Goal: Task Accomplishment & Management: Manage account settings

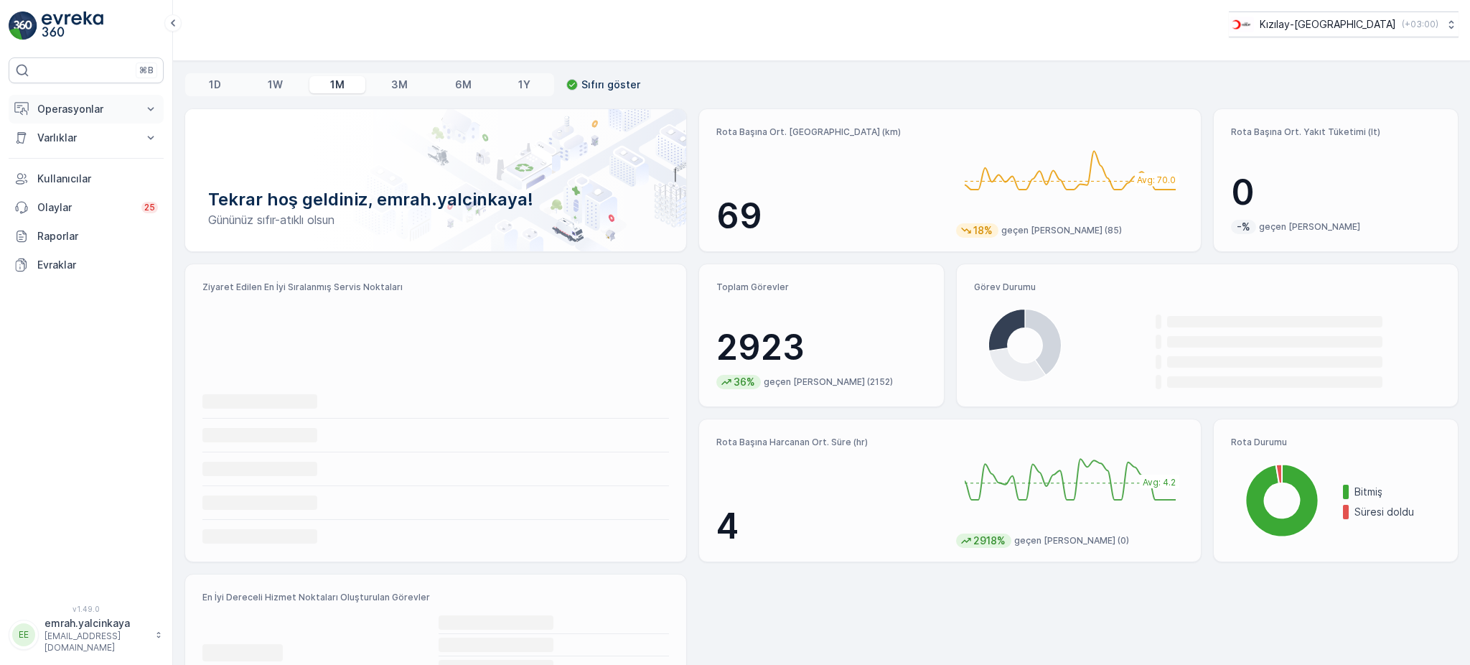
click at [92, 105] on p "Operasyonlar" at bounding box center [86, 109] width 98 height 14
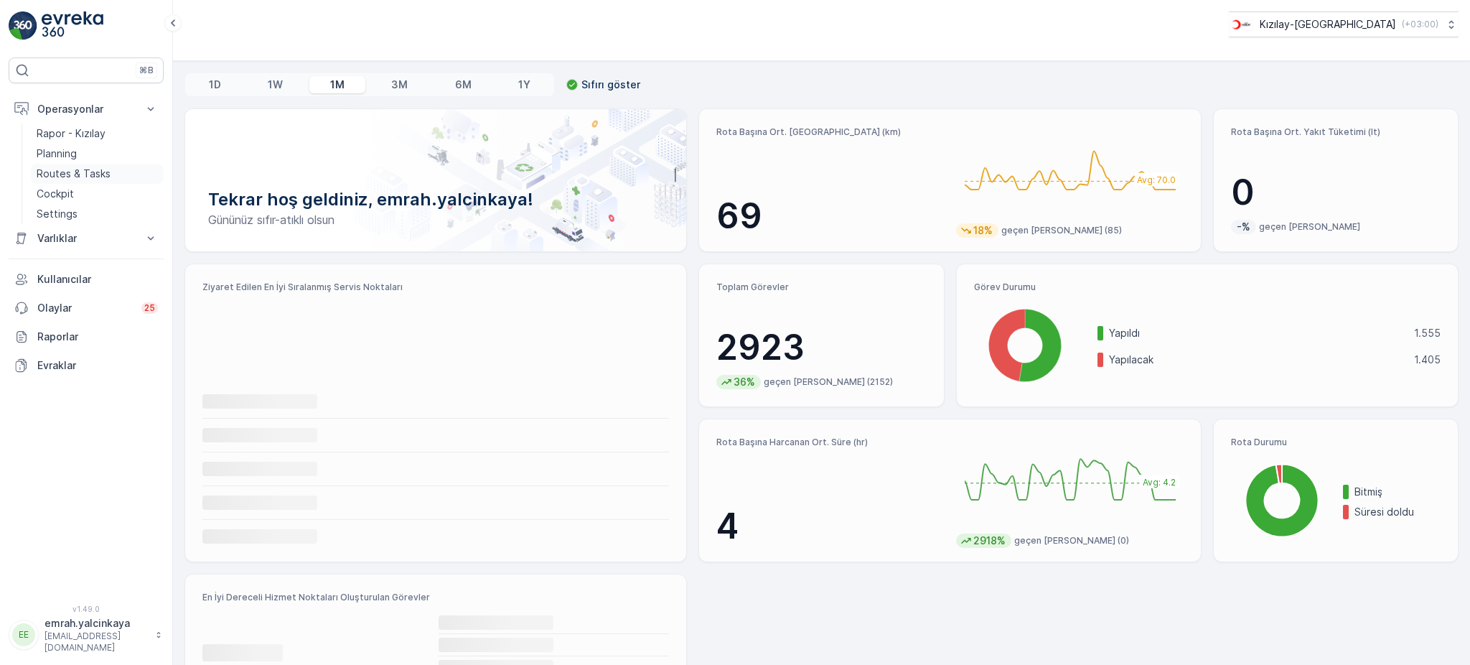
click at [88, 168] on p "Routes & Tasks" at bounding box center [74, 174] width 74 height 14
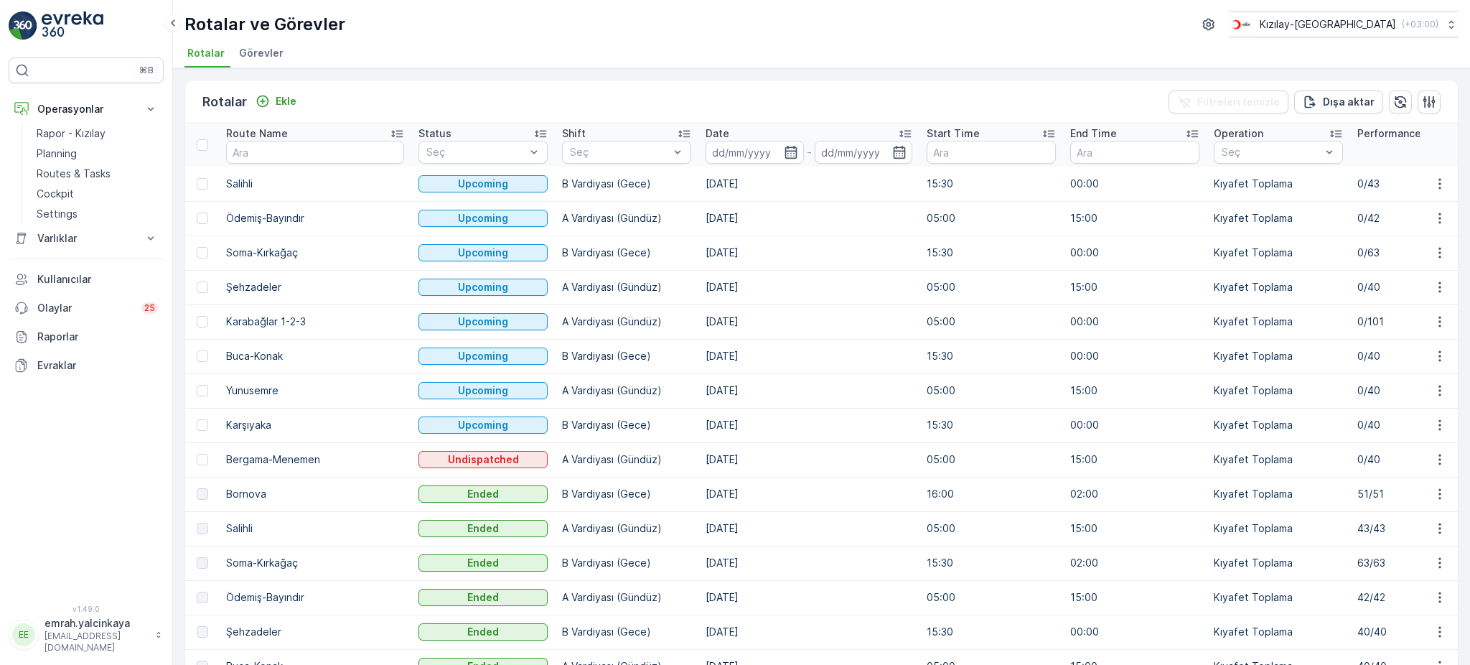
click at [574, 425] on td "B Vardiyası (Gece)" at bounding box center [627, 425] width 144 height 34
click at [1433, 457] on icon "button" at bounding box center [1440, 459] width 14 height 14
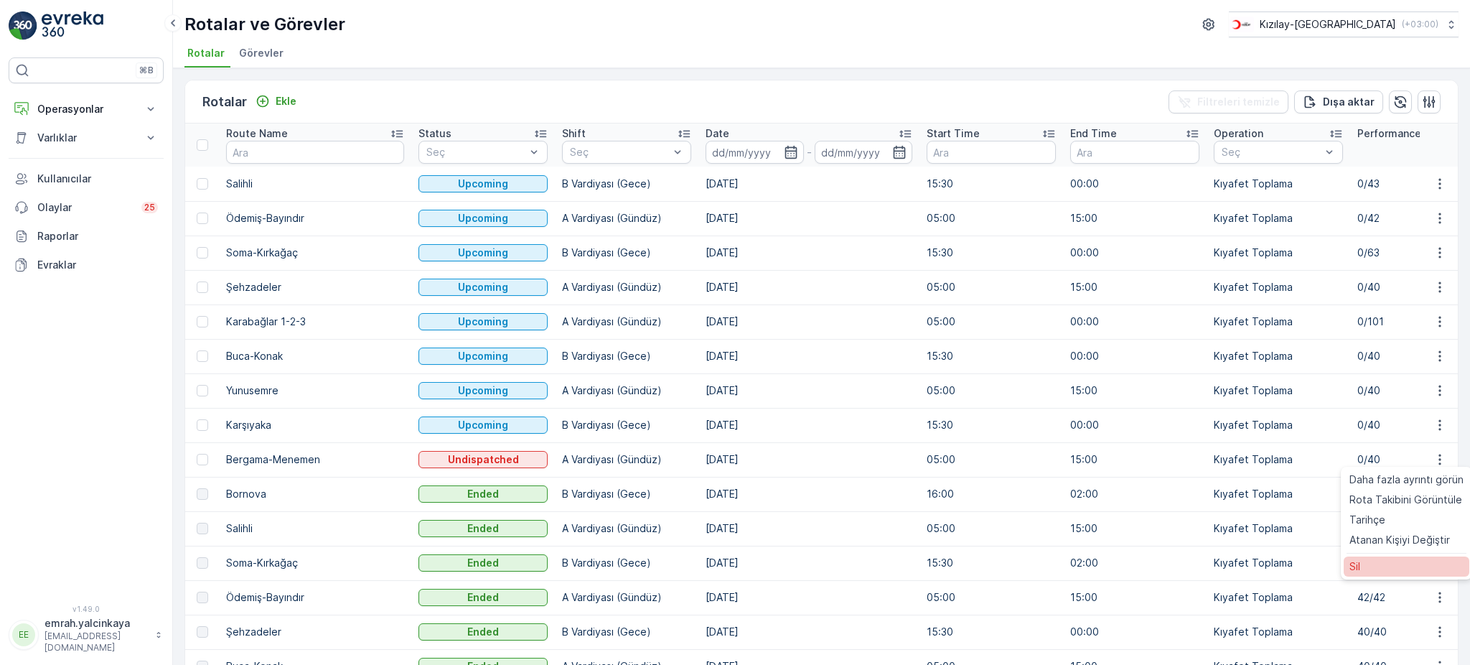
click at [1414, 564] on div "Sil" at bounding box center [1407, 566] width 126 height 20
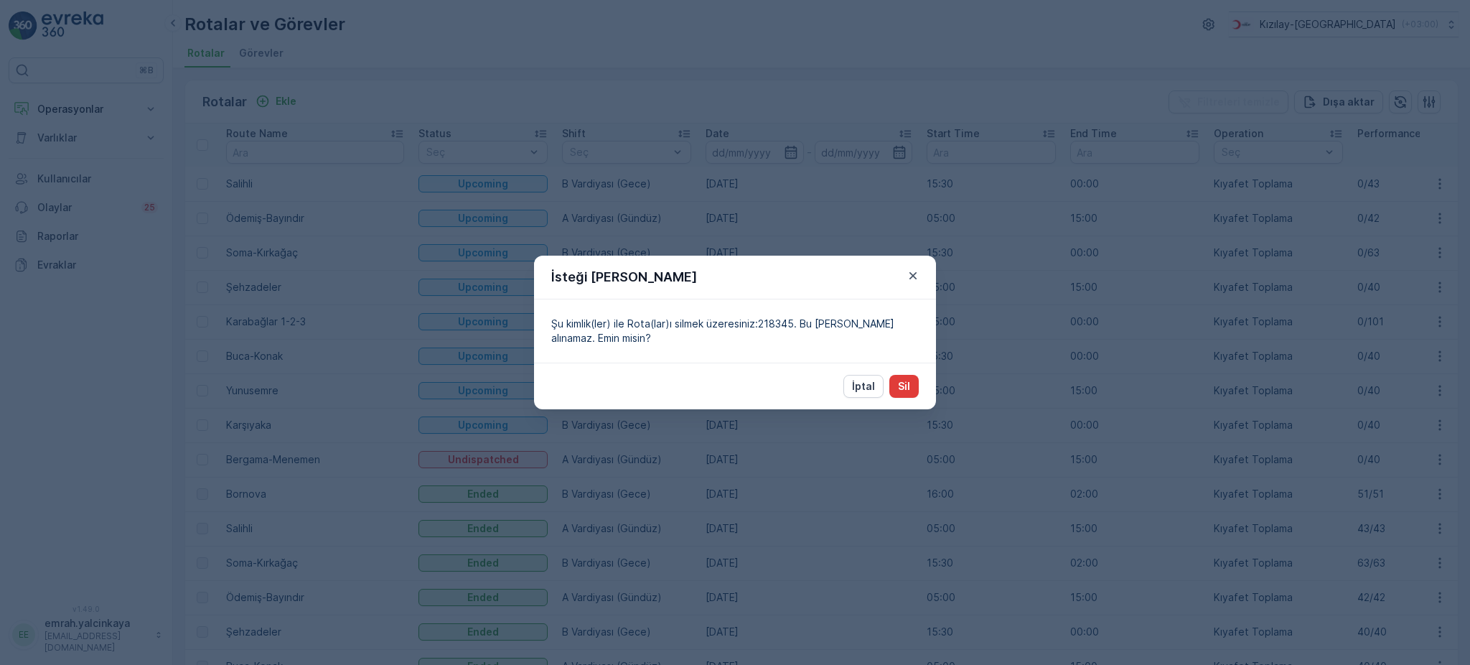
click at [911, 383] on button "Sil" at bounding box center [903, 386] width 29 height 23
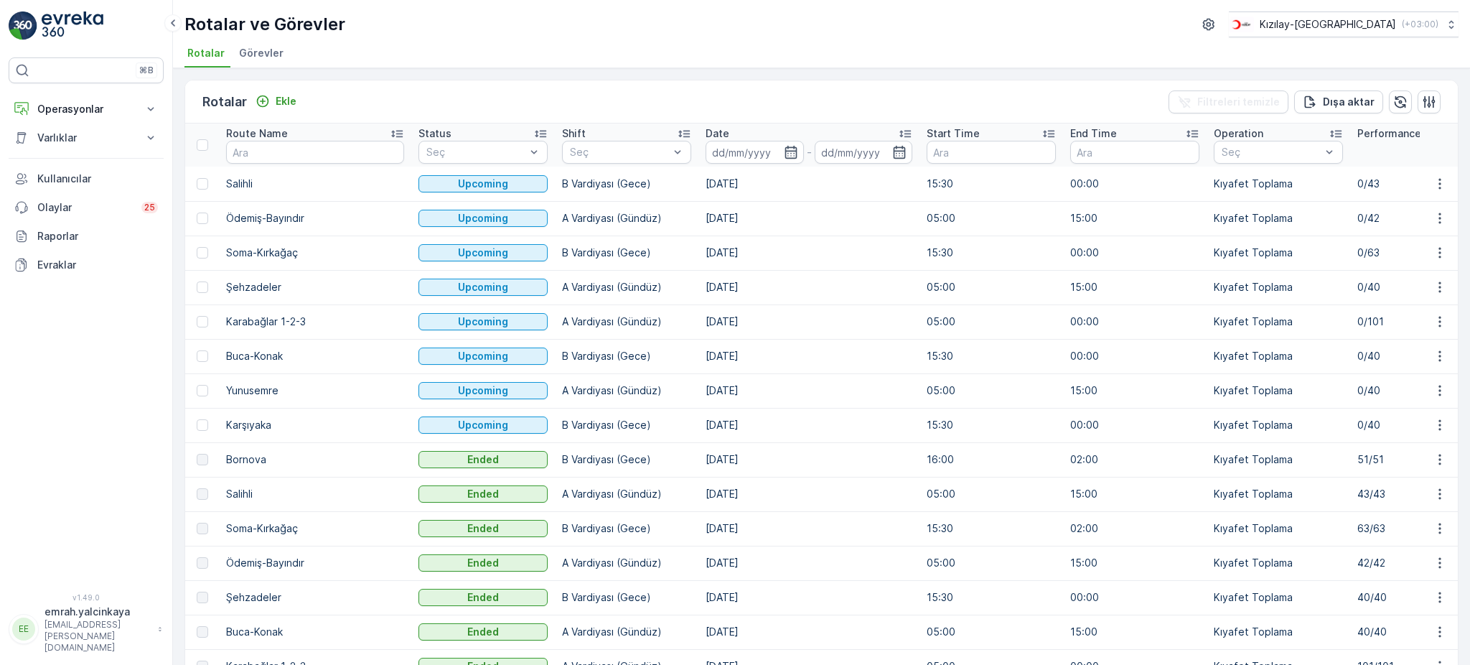
click at [1063, 425] on td "00:00" at bounding box center [1135, 425] width 144 height 34
click at [1063, 424] on td "00:00" at bounding box center [1135, 425] width 144 height 34
click at [928, 310] on td "05:00" at bounding box center [992, 321] width 144 height 34
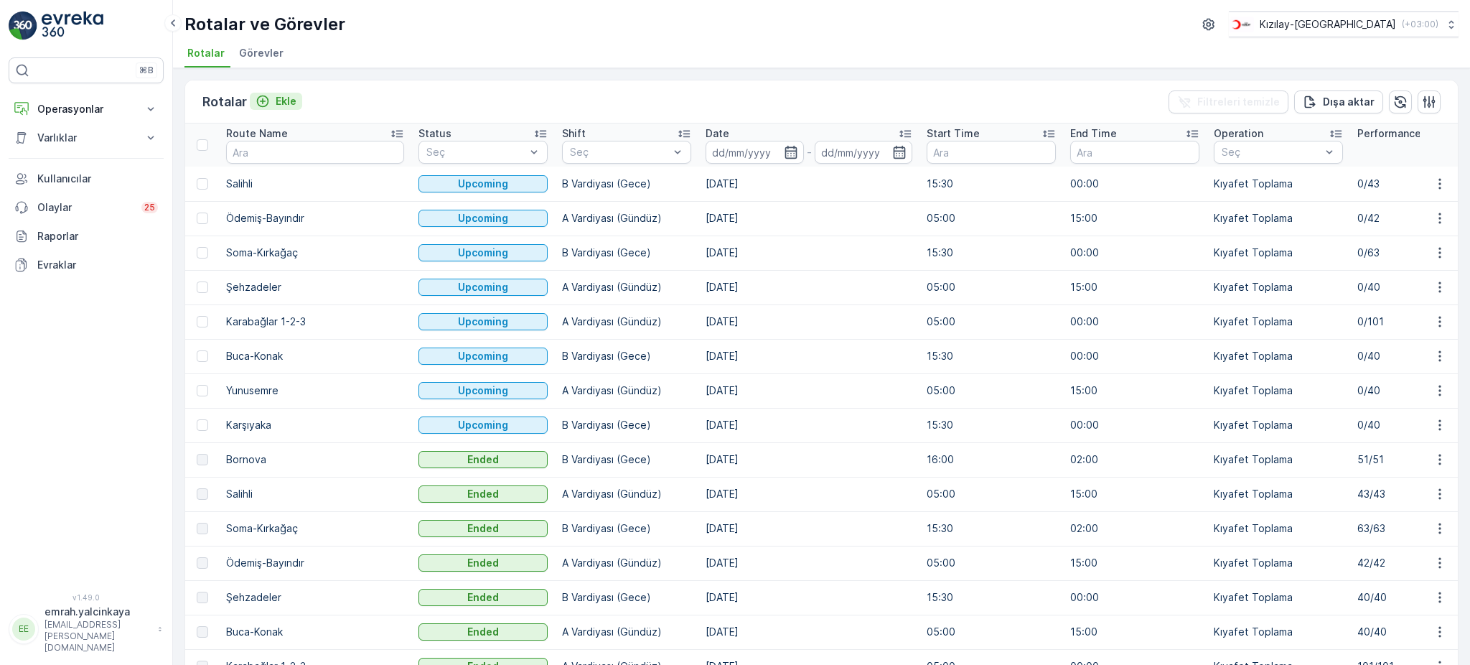
click at [292, 99] on p "Ekle" at bounding box center [286, 101] width 21 height 14
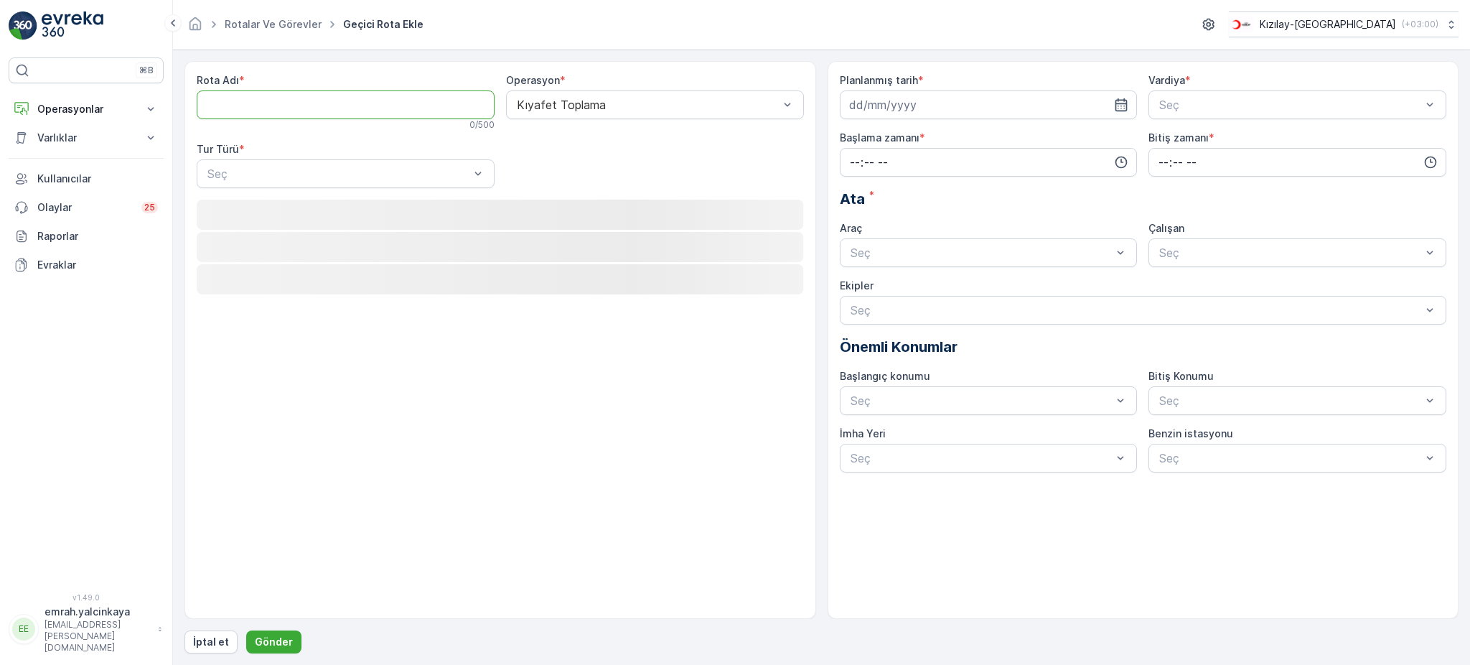
click at [293, 98] on Adı "Rota Adı" at bounding box center [346, 104] width 298 height 29
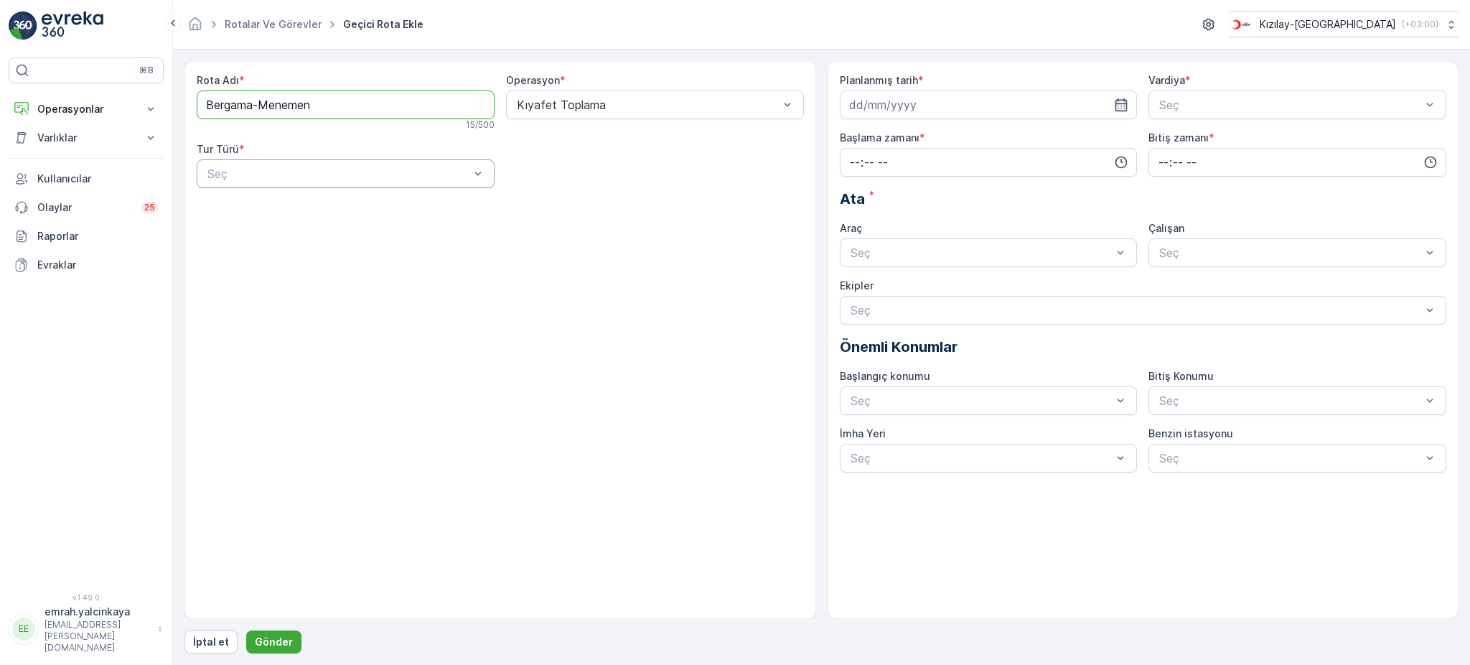
type Adı "Bergama-Menemen"
click at [449, 169] on div at bounding box center [338, 173] width 265 height 13
click at [425, 207] on div "Statik" at bounding box center [345, 208] width 281 height 13
click at [653, 182] on div "Seç" at bounding box center [655, 173] width 298 height 29
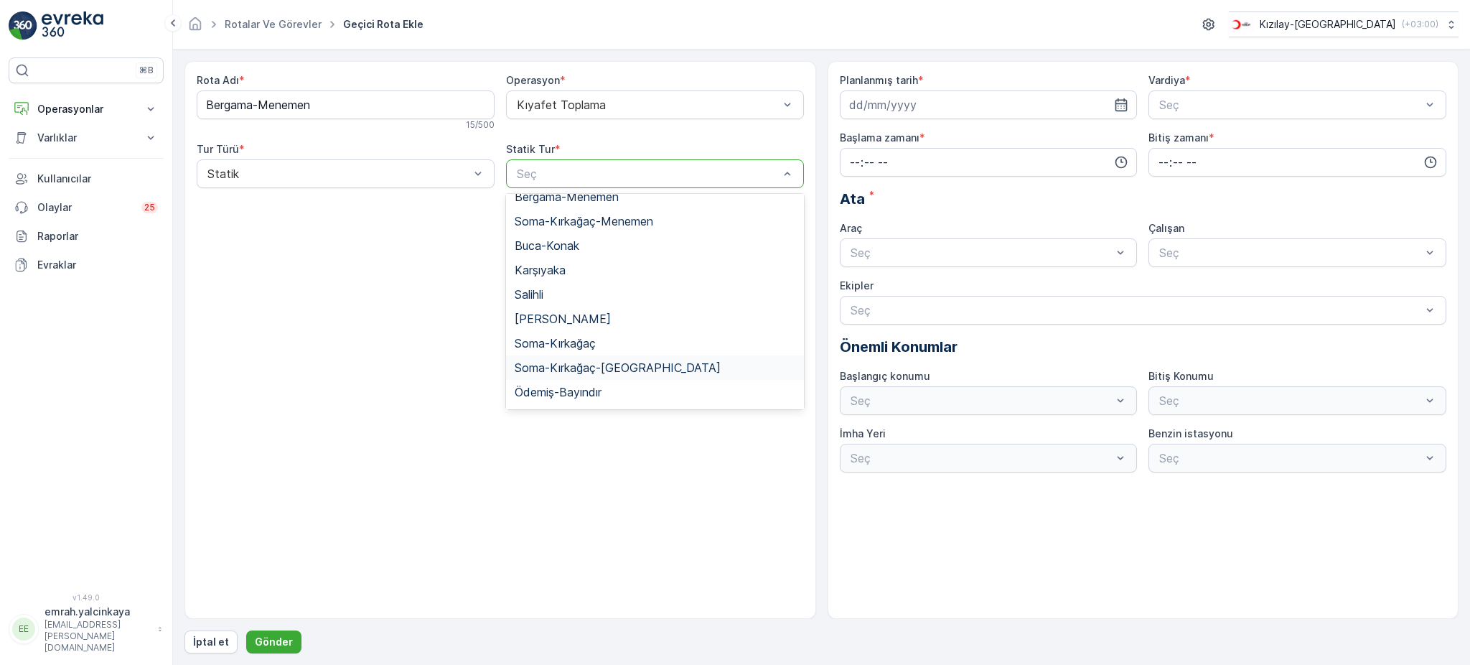
scroll to position [109, 0]
click at [571, 228] on span "Bergama-Menemen" at bounding box center [567, 221] width 104 height 13
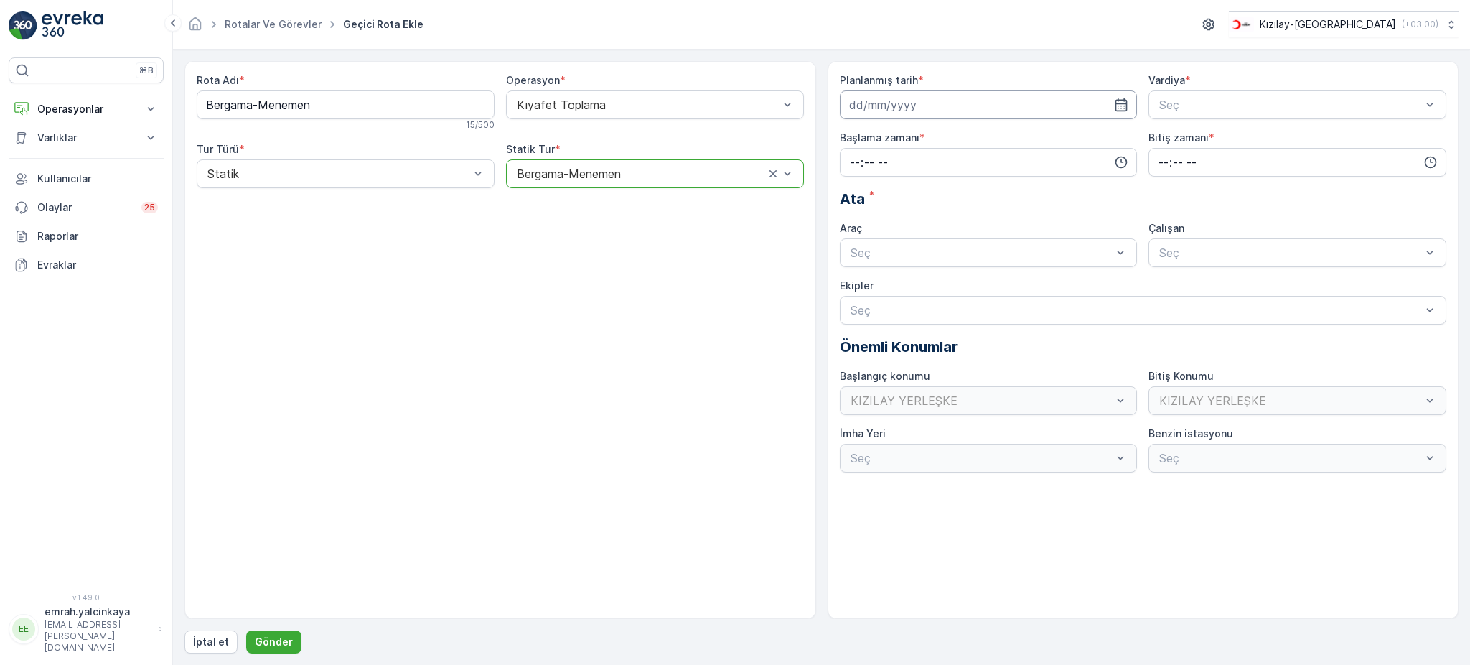
click at [880, 110] on input at bounding box center [989, 104] width 298 height 29
click at [861, 227] on div "8" at bounding box center [863, 225] width 23 height 23
type input "[DATE]"
click at [1205, 139] on span "A Vardiyası (Gündüz)" at bounding box center [1212, 140] width 111 height 13
click at [973, 161] on input "time" at bounding box center [989, 162] width 298 height 29
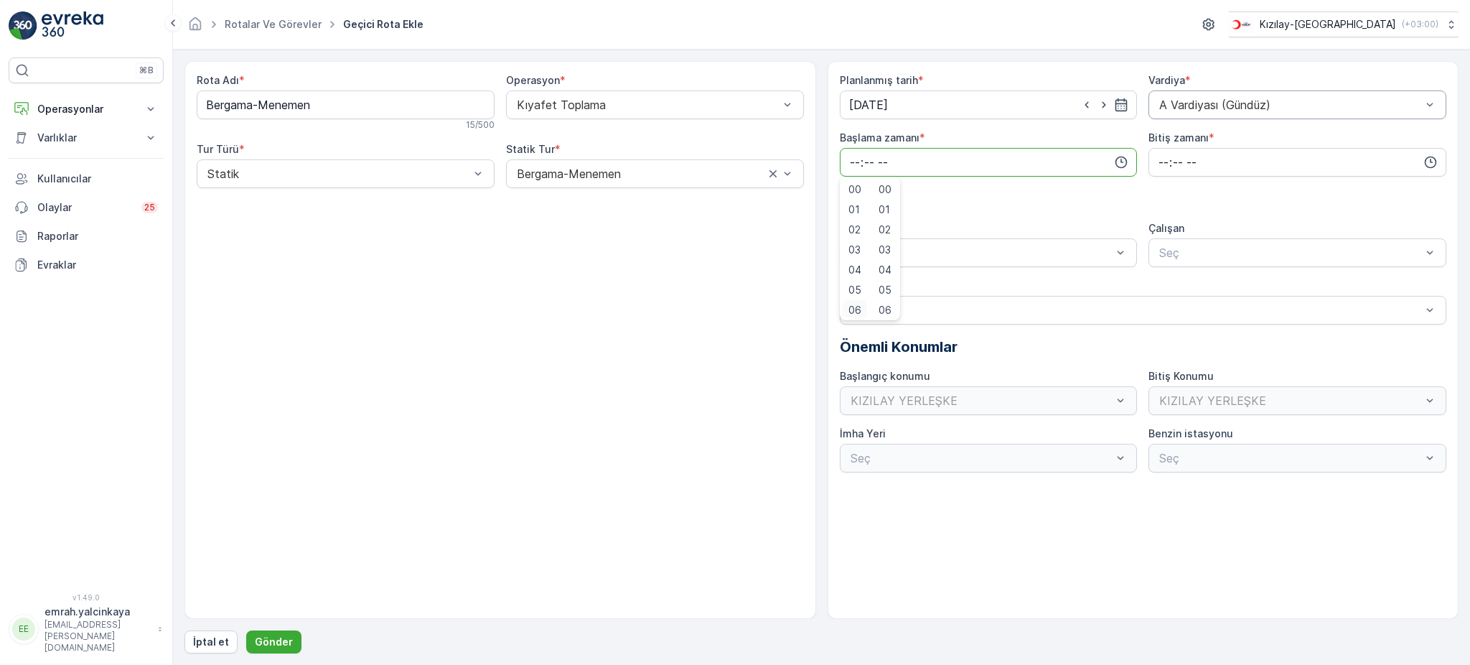
scroll to position [3, 0]
click at [857, 291] on span "05" at bounding box center [855, 287] width 13 height 14
type input "05:00"
click at [1160, 167] on input "time" at bounding box center [1298, 162] width 298 height 29
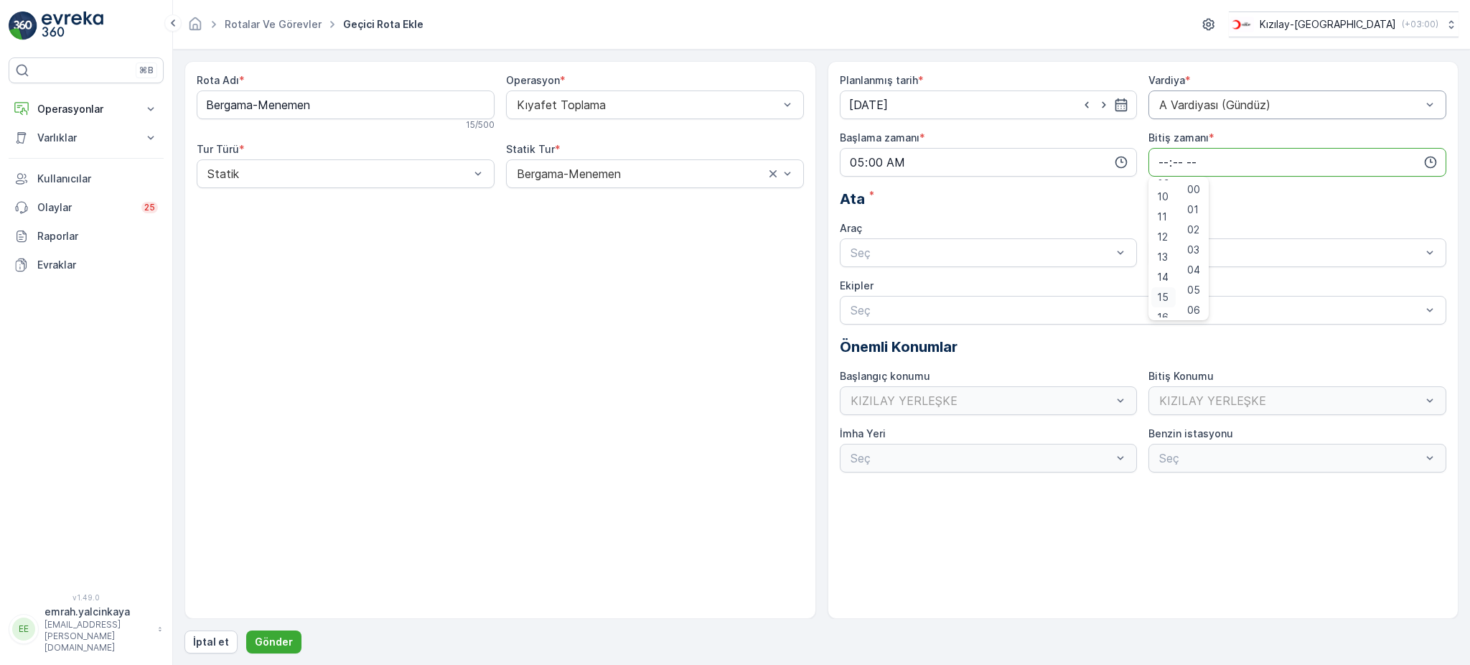
click at [1167, 294] on span "15" at bounding box center [1162, 297] width 11 height 14
type input "15:00"
click at [996, 263] on div "Seç" at bounding box center [989, 252] width 298 height 29
click at [998, 283] on div "06 DCG 302" at bounding box center [989, 287] width 281 height 13
click at [1195, 266] on div "Planlanmış tarih * [DATE] Vardiya * A Vardiyası (Gündüz) Başlama zamanı * 05:00…" at bounding box center [1143, 272] width 607 height 399
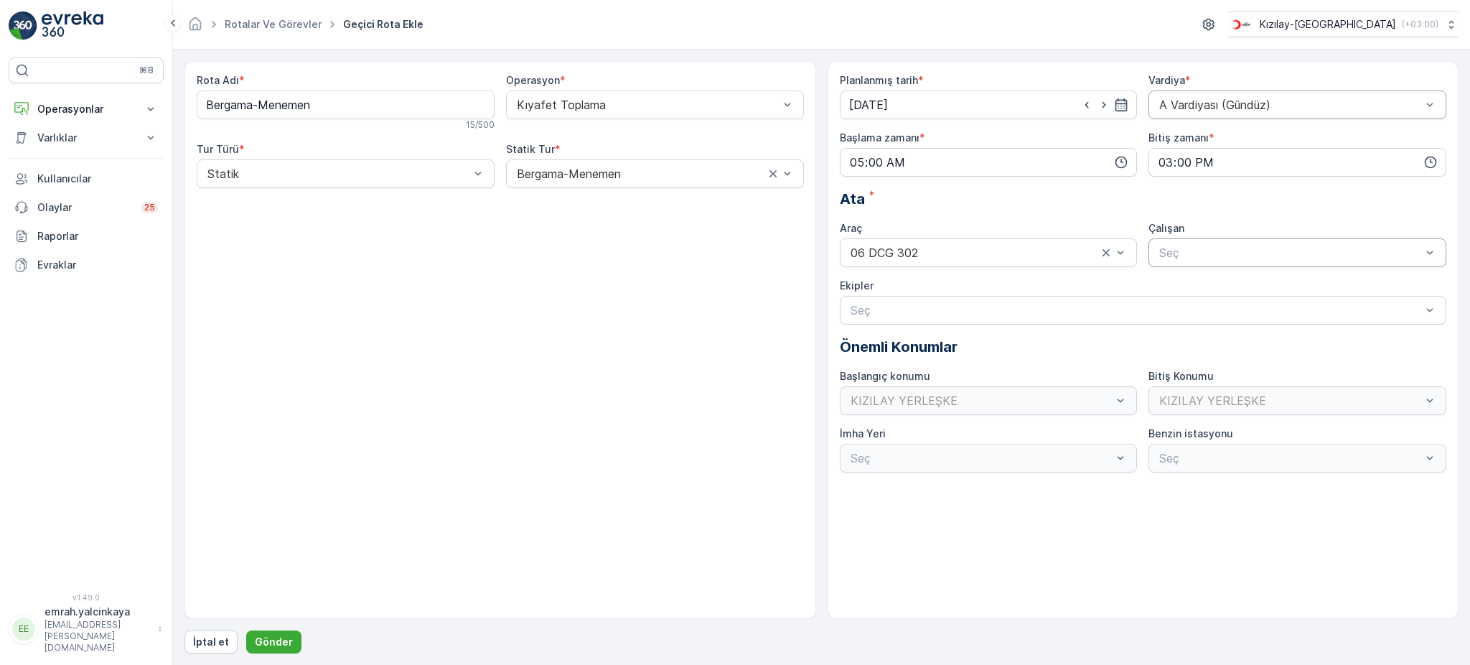
click at [1193, 263] on div "Seç" at bounding box center [1298, 252] width 298 height 29
click at [1192, 281] on span "06 DCG 302" at bounding box center [1190, 287] width 67 height 13
click at [262, 643] on p "Gönder" at bounding box center [274, 642] width 38 height 14
